Goal: Information Seeking & Learning: Learn about a topic

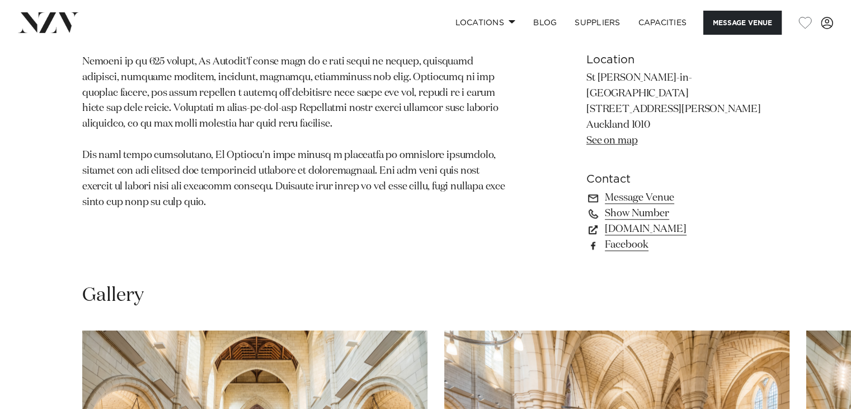
scroll to position [994, 0]
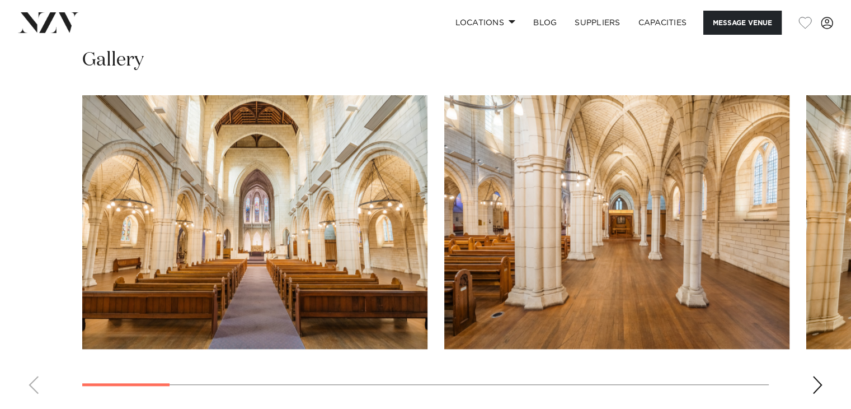
click at [342, 231] on img "1 / 15" at bounding box center [254, 222] width 345 height 254
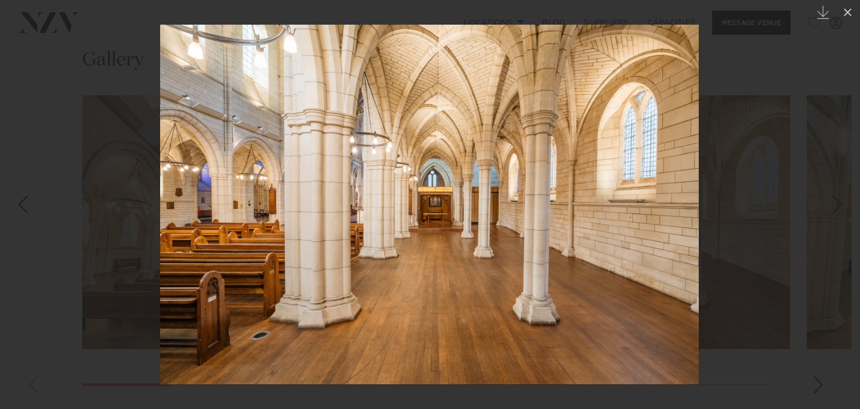
click at [757, 201] on div at bounding box center [430, 204] width 860 height 409
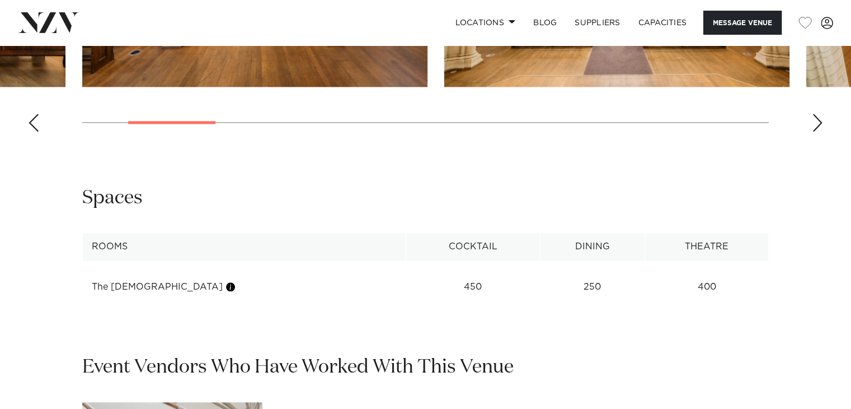
scroll to position [999, 0]
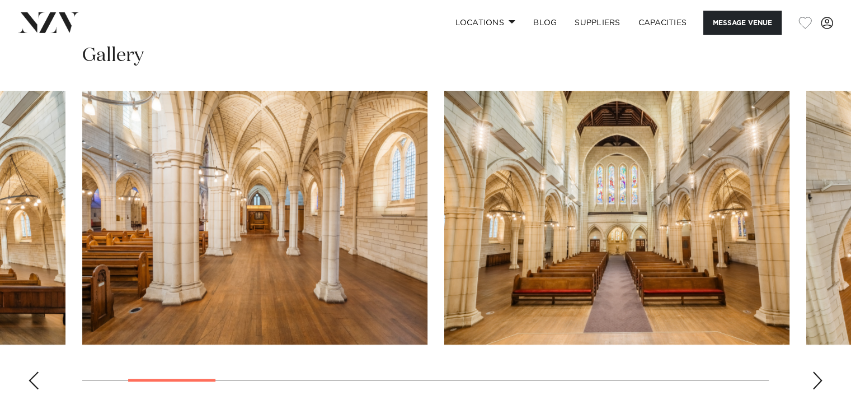
click at [820, 371] on div "Next slide" at bounding box center [817, 380] width 11 height 18
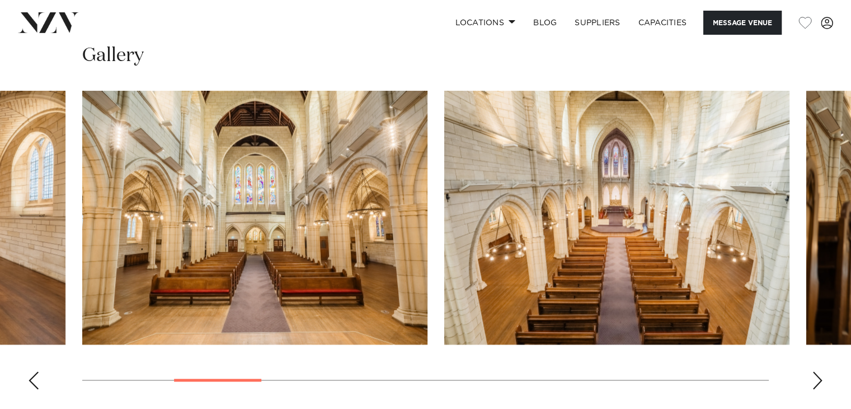
click at [816, 371] on div "Next slide" at bounding box center [817, 380] width 11 height 18
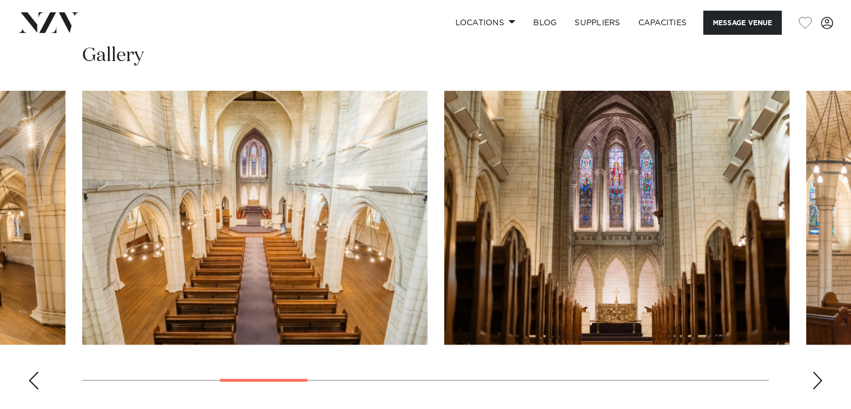
click at [816, 371] on div "Next slide" at bounding box center [817, 380] width 11 height 18
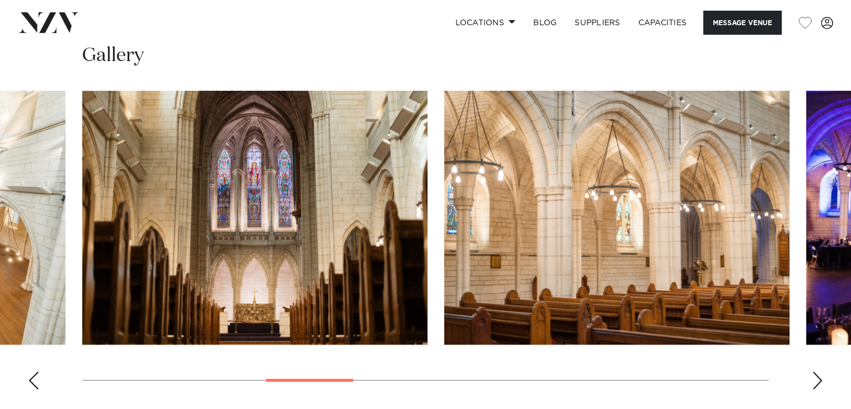
click at [816, 371] on div "Next slide" at bounding box center [817, 380] width 11 height 18
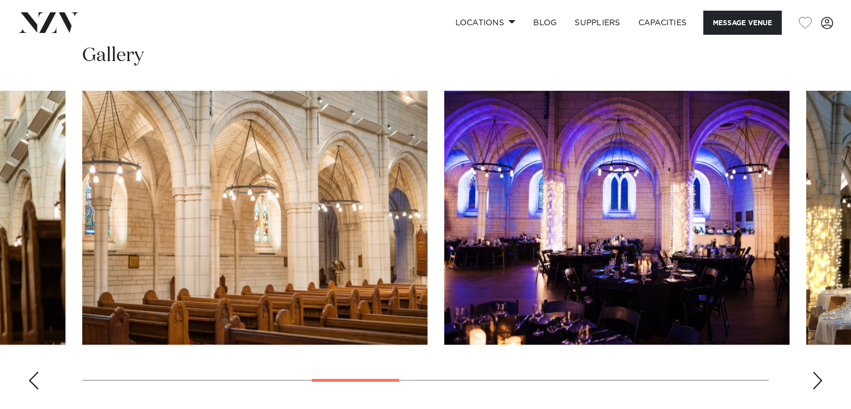
click at [816, 371] on div "Next slide" at bounding box center [817, 380] width 11 height 18
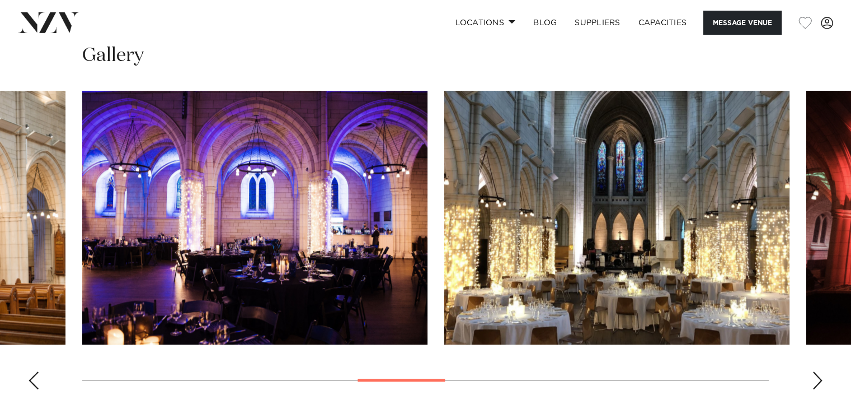
click at [816, 371] on div "Next slide" at bounding box center [817, 380] width 11 height 18
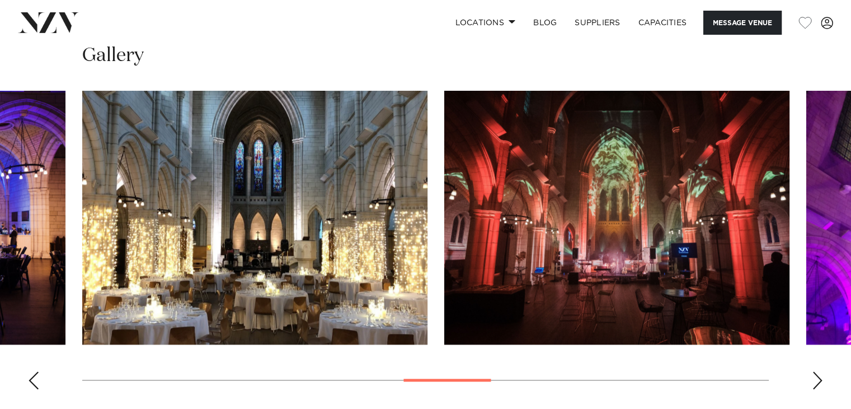
click at [816, 371] on div "Next slide" at bounding box center [817, 380] width 11 height 18
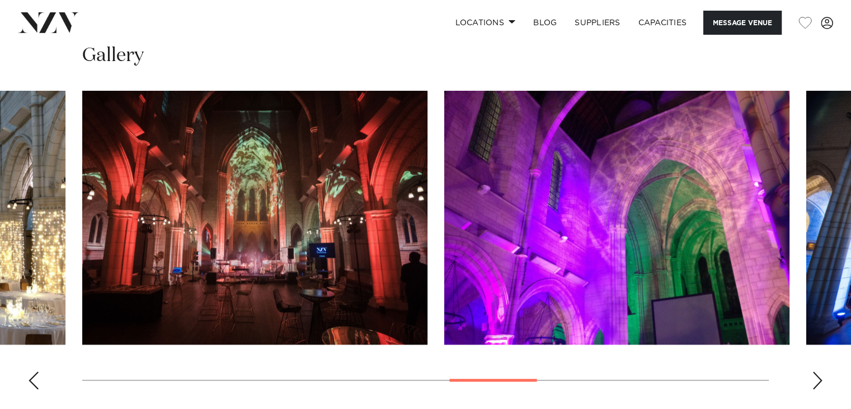
click at [816, 371] on div "Next slide" at bounding box center [817, 380] width 11 height 18
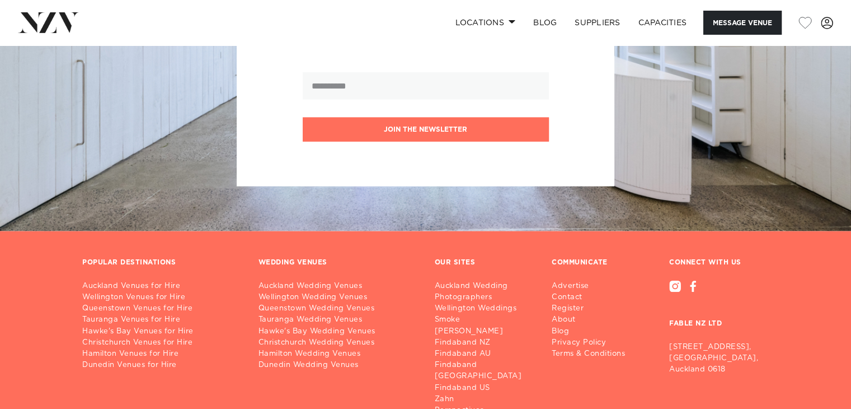
scroll to position [2308, 0]
